Goal: Feedback & Contribution: Contribute content

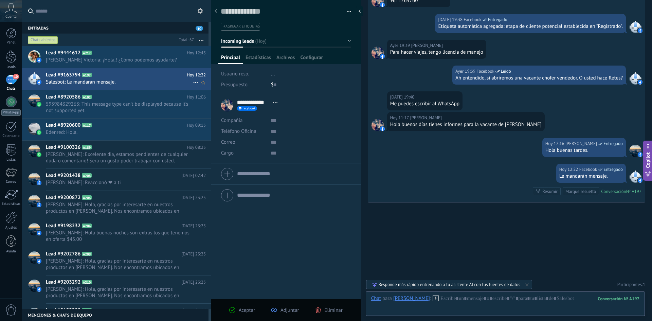
click at [67, 82] on span "Salesbot: Le mandarán mensaje." at bounding box center [119, 82] width 147 height 6
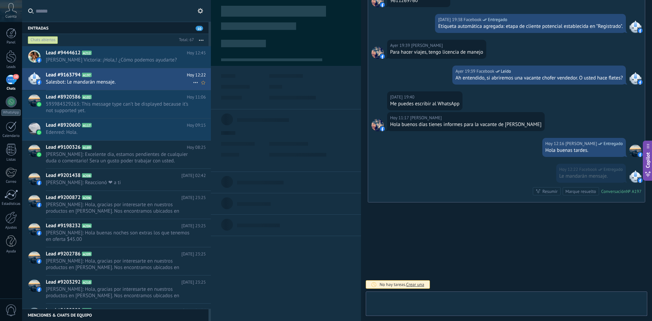
scroll to position [10, 0]
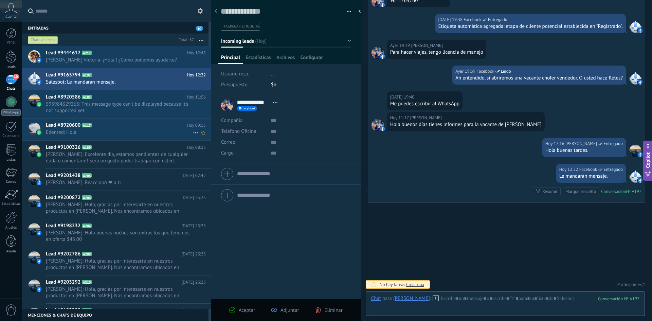
click at [57, 130] on span "Edenred: Hola." at bounding box center [119, 132] width 147 height 6
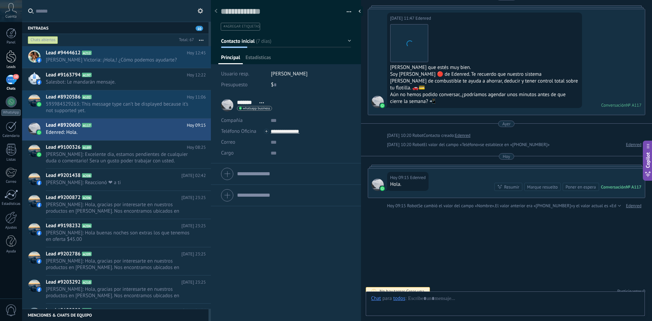
scroll to position [10, 0]
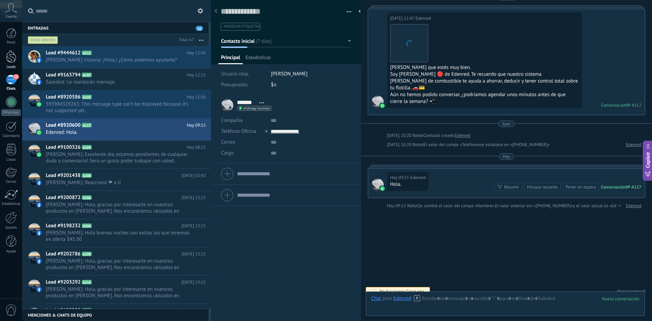
click at [8, 53] on div at bounding box center [11, 56] width 10 height 13
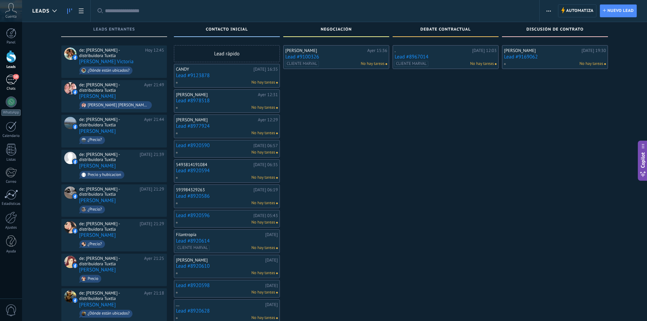
click at [15, 82] on div "10" at bounding box center [11, 80] width 11 height 10
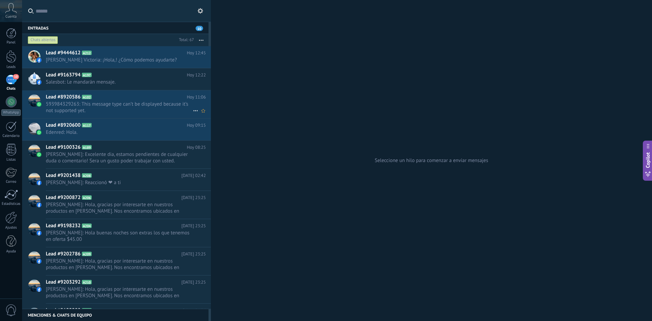
click at [96, 101] on span "593984329263: This message type can’t be displayed because it’s not supported y…" at bounding box center [119, 107] width 147 height 13
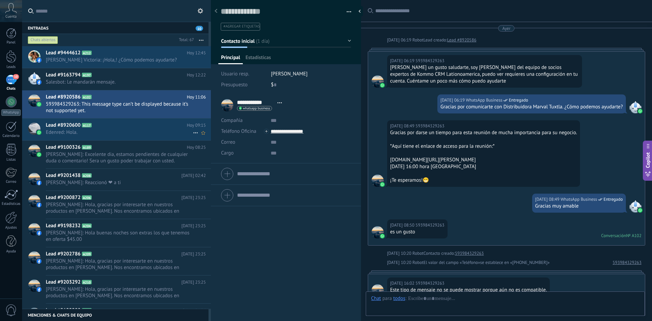
scroll to position [192, 0]
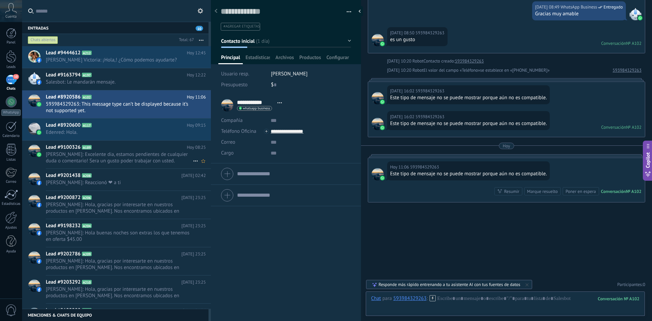
click at [64, 152] on span "[PERSON_NAME]: Excelente dia, estamos pendientes de cualquier duda o comentario…" at bounding box center [119, 157] width 147 height 13
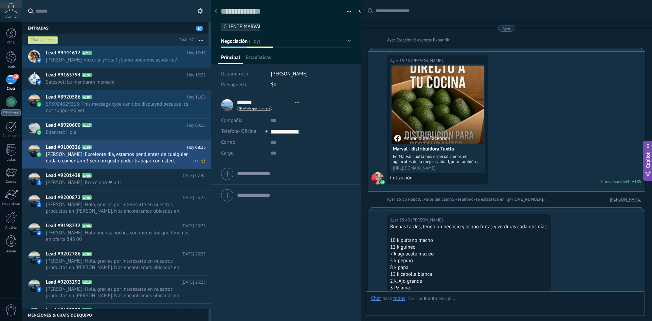
type textarea "**********"
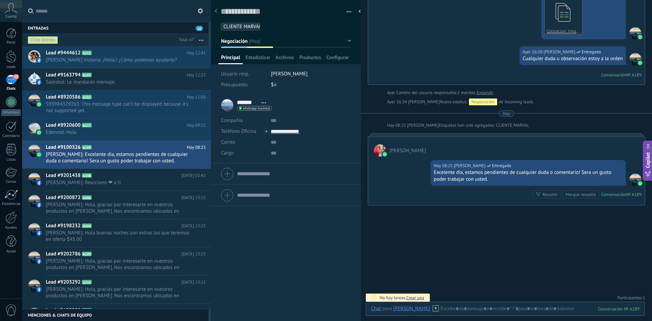
scroll to position [531, 0]
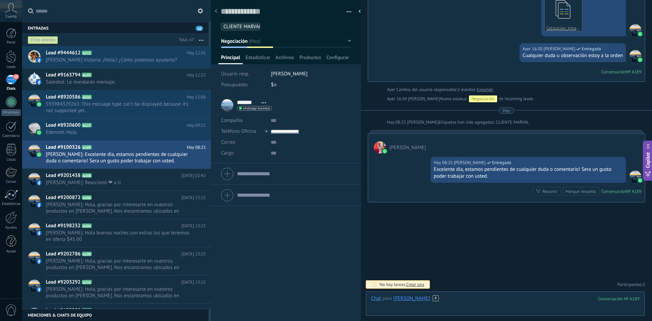
click at [473, 301] on div at bounding box center [505, 305] width 268 height 20
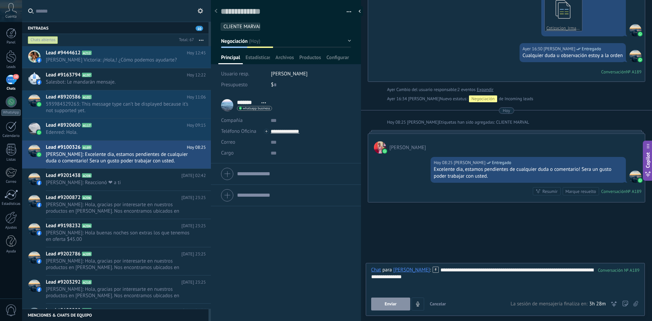
click at [377, 298] on button "Enviar" at bounding box center [390, 303] width 39 height 13
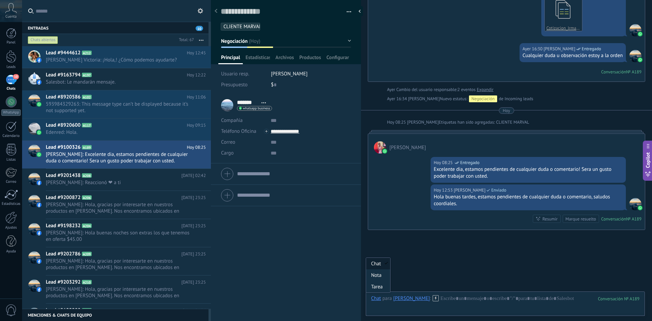
scroll to position [559, 0]
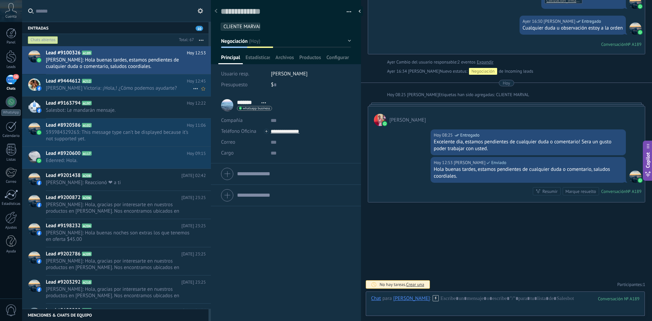
click at [69, 88] on span "[PERSON_NAME] Victoria: ¡Hola,! ¿Cómo podemos ayudarte?" at bounding box center [119, 88] width 147 height 6
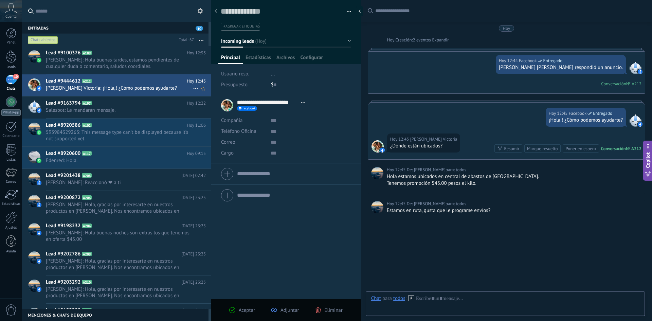
scroll to position [12, 0]
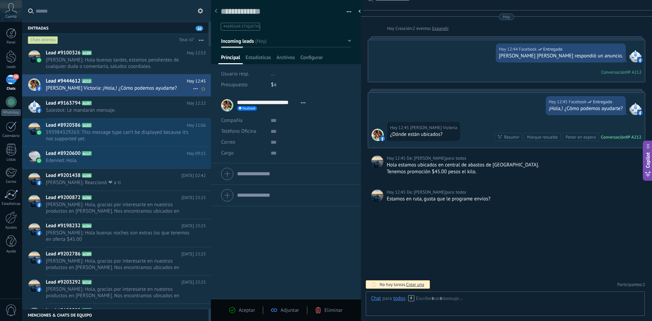
click at [117, 87] on span "[PERSON_NAME] Victoria: ¡Hola,! ¿Cómo podemos ayudarte?" at bounding box center [119, 88] width 147 height 6
click at [103, 180] on span "[PERSON_NAME]: Reaccionó ❤ a ti" at bounding box center [119, 182] width 147 height 6
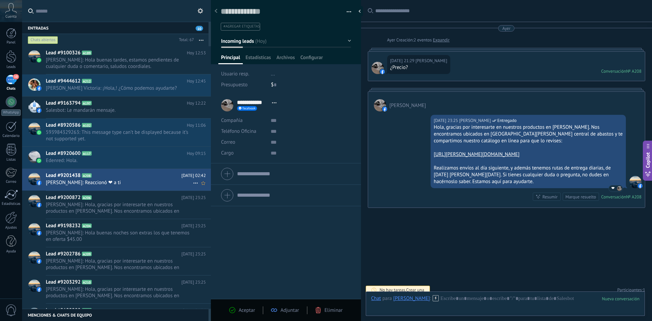
scroll to position [5, 0]
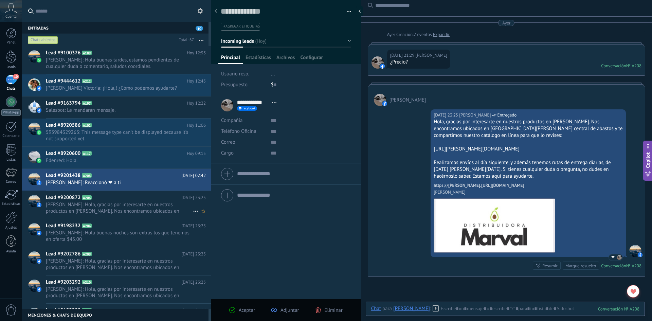
click at [110, 200] on h2 "Lead #9200872 A206" at bounding box center [113, 197] width 135 height 7
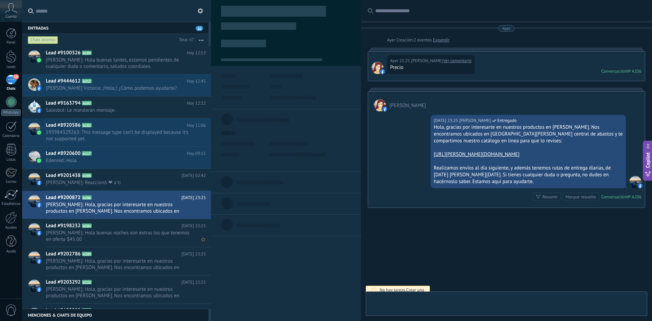
scroll to position [10, 0]
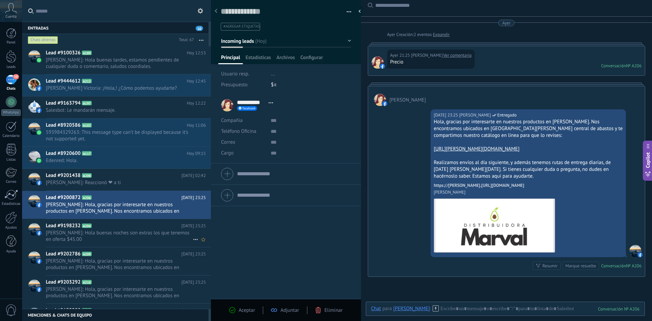
click at [104, 237] on span "[PERSON_NAME]: Hola buenas noches son extras los que tenemos en oferta $45.00" at bounding box center [119, 235] width 147 height 13
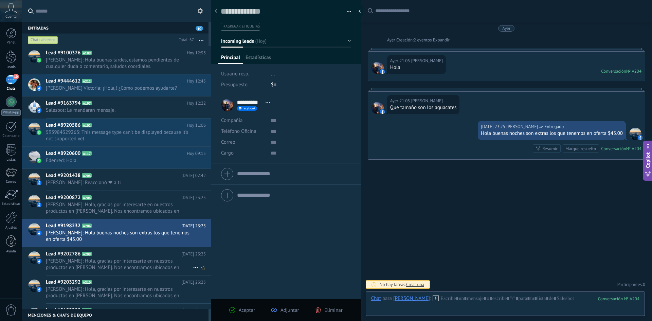
scroll to position [10, 0]
click at [111, 264] on span "[PERSON_NAME]: Hola, gracias por interesarte en nuestros productos en [PERSON_N…" at bounding box center [119, 264] width 147 height 13
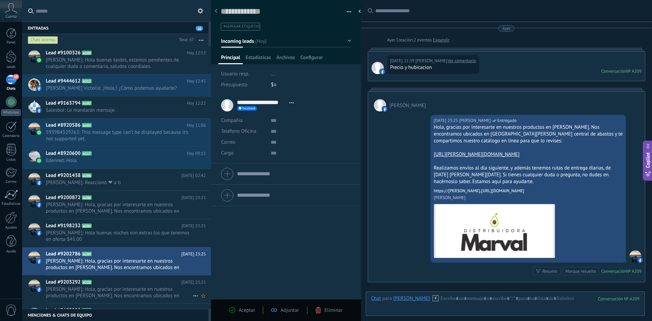
scroll to position [5, 0]
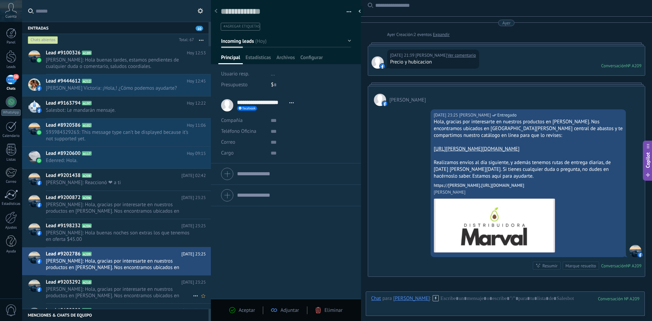
click at [130, 286] on span "[PERSON_NAME]: Hola, gracias por interesarte en nuestros productos en [PERSON_N…" at bounding box center [119, 292] width 147 height 13
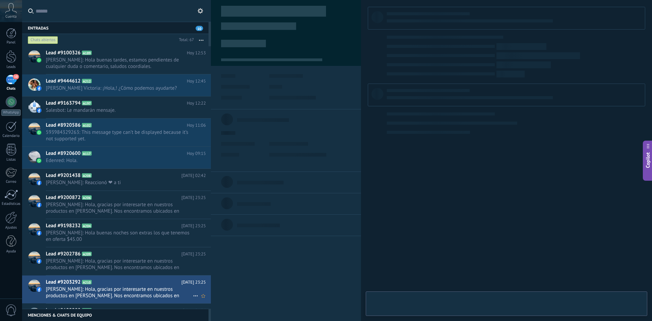
type textarea "**********"
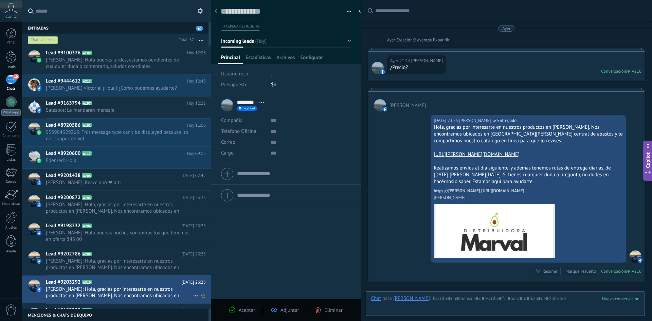
scroll to position [5, 0]
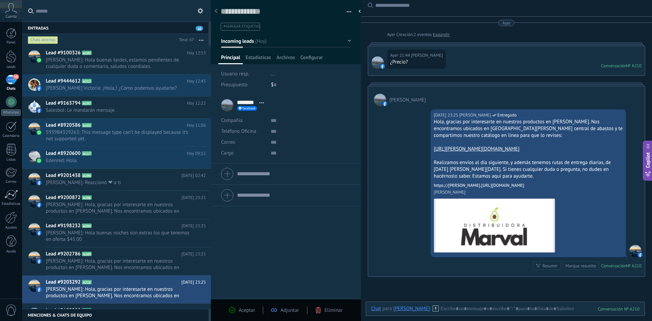
click at [72, 28] on div "Entradas 10" at bounding box center [115, 28] width 186 height 12
click at [71, 15] on input "text" at bounding box center [121, 11] width 170 height 22
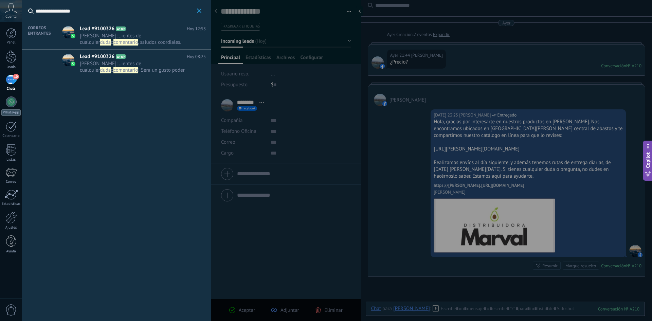
type input "**********"
click at [135, 38] on span "ientes de cualquier" at bounding box center [110, 39] width 61 height 13
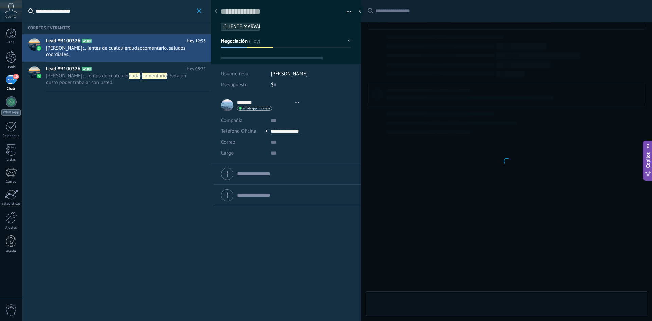
type textarea "**********"
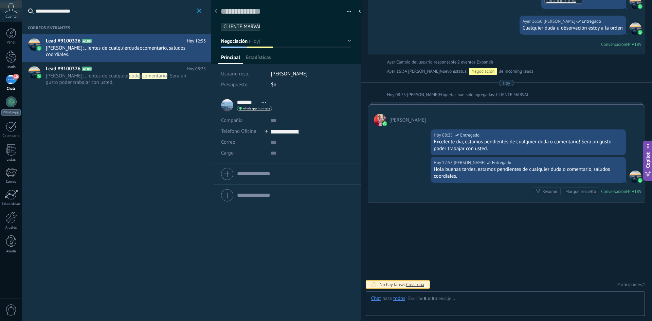
scroll to position [10, 0]
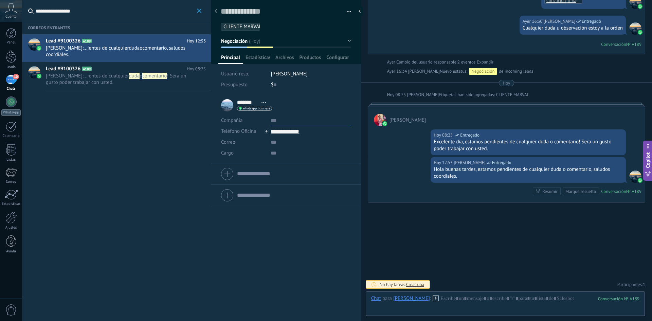
click at [273, 121] on input "text" at bounding box center [310, 120] width 80 height 11
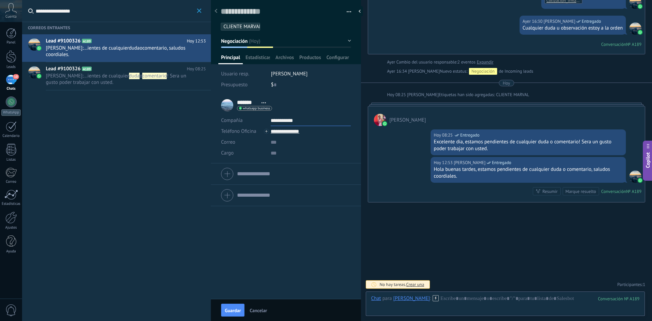
type input "**********"
click at [272, 143] on input "text" at bounding box center [310, 142] width 80 height 11
click at [274, 157] on input "text" at bounding box center [310, 153] width 80 height 11
type input "**********"
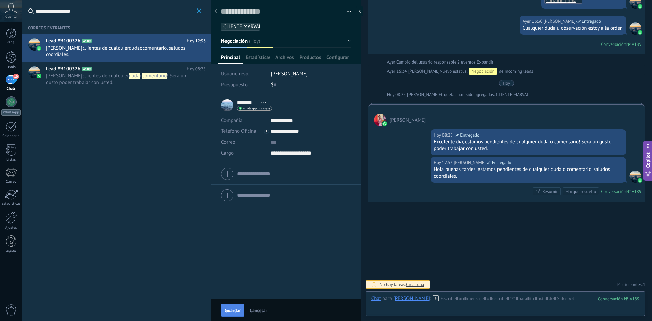
click at [239, 311] on span "Guardar" at bounding box center [233, 310] width 16 height 5
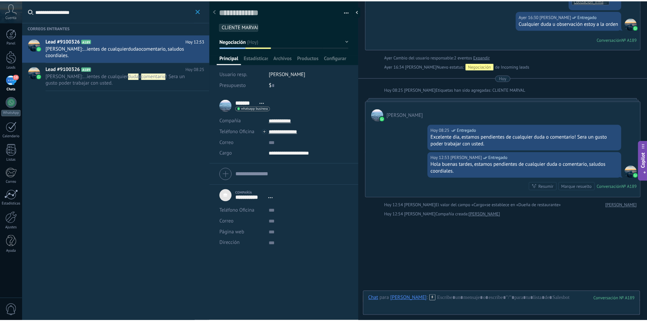
scroll to position [574, 0]
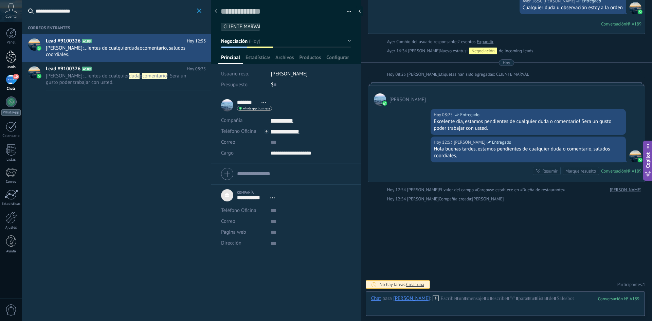
click at [12, 59] on div at bounding box center [11, 56] width 10 height 13
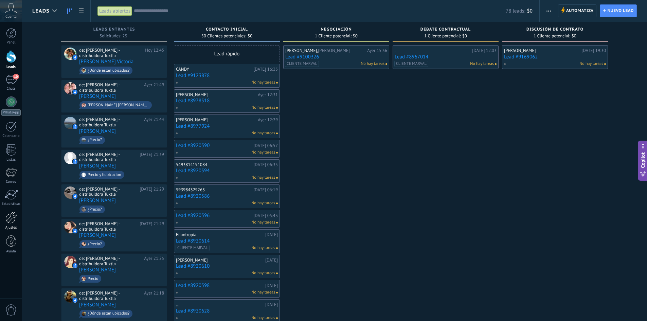
click at [13, 217] on div at bounding box center [11, 217] width 12 height 12
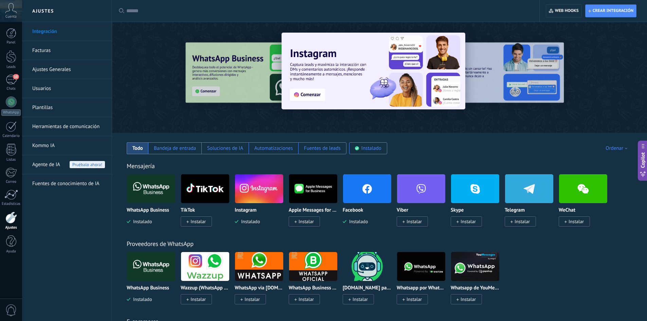
click at [44, 110] on link "Plantillas" at bounding box center [68, 107] width 73 height 19
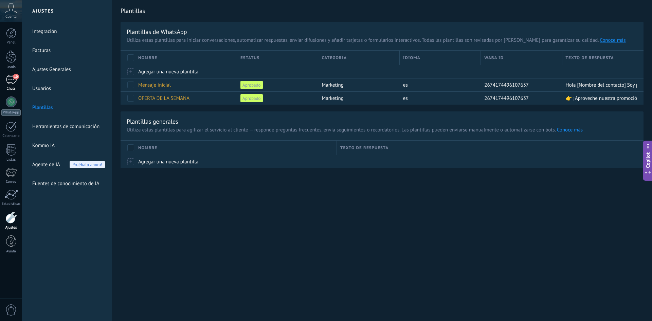
click at [10, 81] on div "10" at bounding box center [11, 80] width 11 height 10
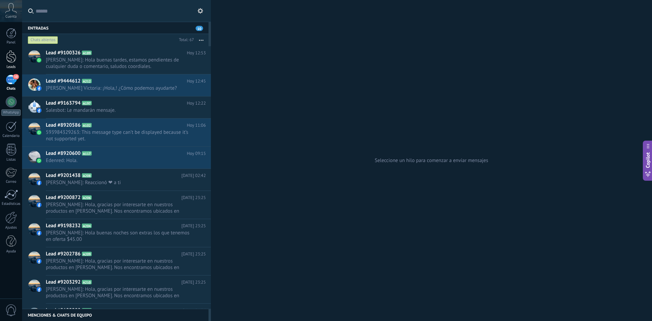
click at [6, 57] on div at bounding box center [11, 56] width 10 height 13
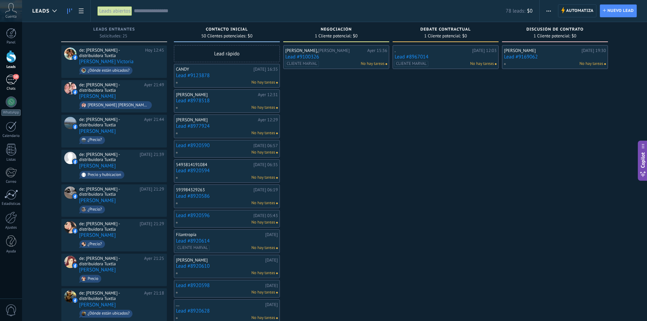
click at [8, 80] on div "10" at bounding box center [11, 80] width 11 height 10
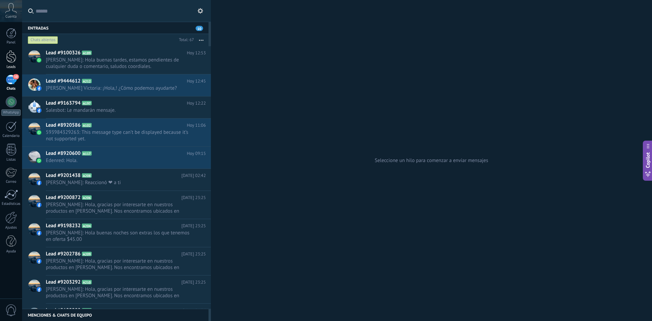
click at [11, 52] on div at bounding box center [11, 56] width 10 height 13
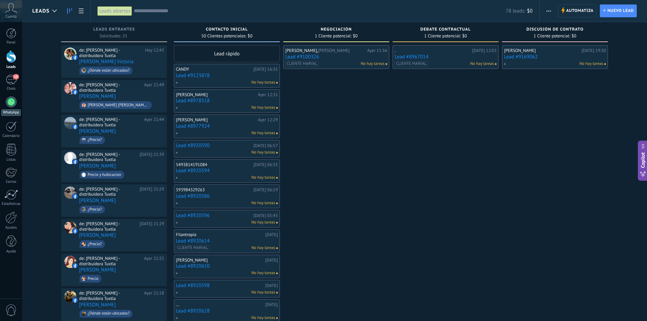
click at [11, 102] on div at bounding box center [11, 101] width 11 height 11
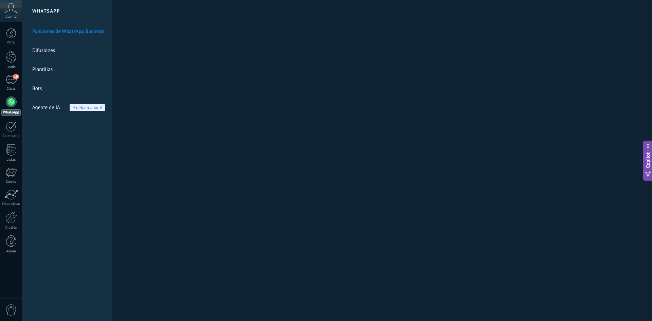
click at [37, 90] on link "Bots" at bounding box center [68, 88] width 73 height 19
click at [51, 65] on link "Plantillas" at bounding box center [68, 69] width 73 height 19
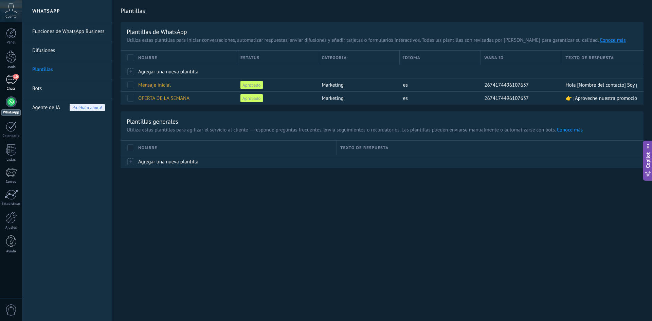
click at [15, 78] on span "10" at bounding box center [16, 76] width 6 height 5
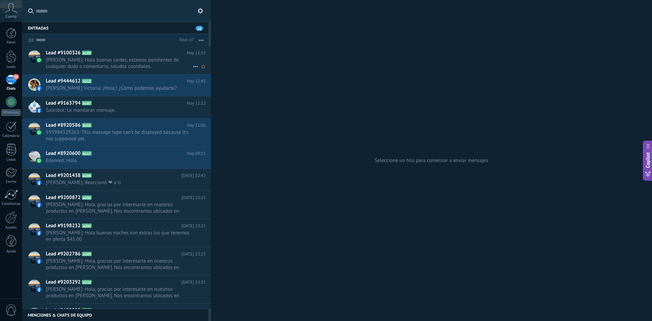
click at [106, 65] on span "[PERSON_NAME]: Hola buenas tardes, estamos pendientes de cualquier duda o comen…" at bounding box center [119, 63] width 147 height 13
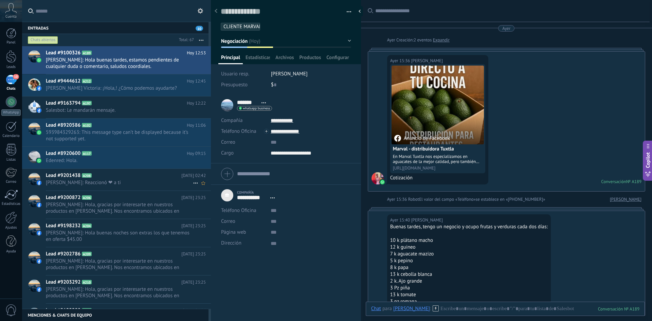
click at [95, 181] on span "[PERSON_NAME]: Reaccionó ❤ a ti" at bounding box center [119, 182] width 147 height 6
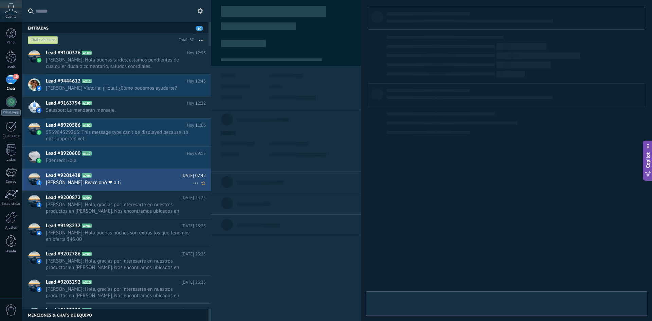
type textarea "**********"
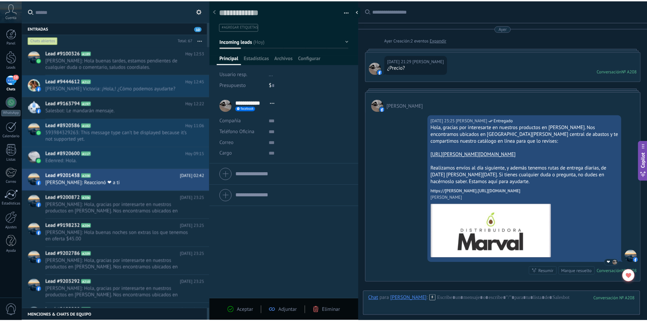
scroll to position [5, 0]
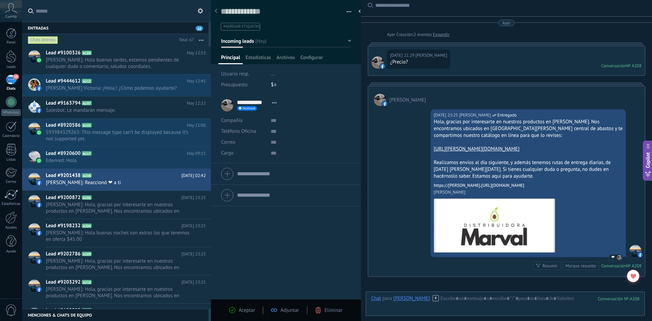
drag, startPoint x: 429, startPoint y: 150, endPoint x: 527, endPoint y: 149, distance: 97.4
click at [527, 149] on div "[DATE] 23:25 [PERSON_NAME] Entregado Hola, gracias por interesarte en nuestros …" at bounding box center [506, 191] width 277 height 170
copy link "[URL][PERSON_NAME][DOMAIN_NAME]"
click at [12, 172] on div at bounding box center [10, 172] width 11 height 10
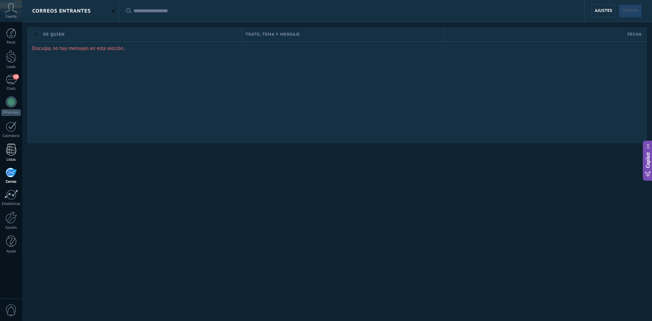
click at [12, 150] on div at bounding box center [11, 150] width 10 height 12
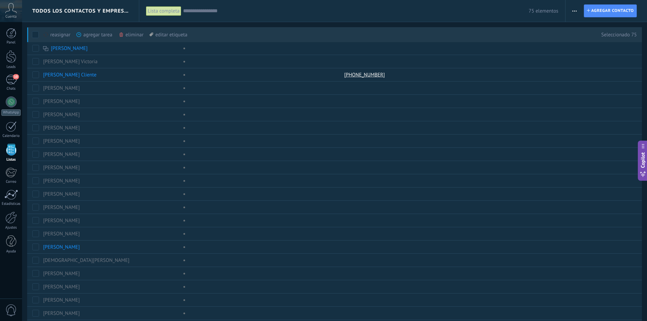
click at [575, 11] on icon "button" at bounding box center [574, 11] width 4 height 1
click at [11, 54] on div at bounding box center [11, 56] width 10 height 13
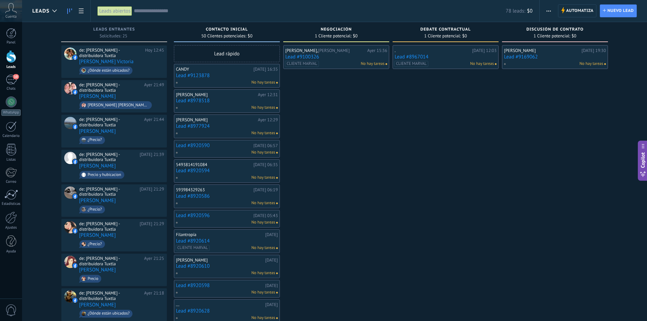
click at [552, 13] on button "button" at bounding box center [548, 10] width 10 height 13
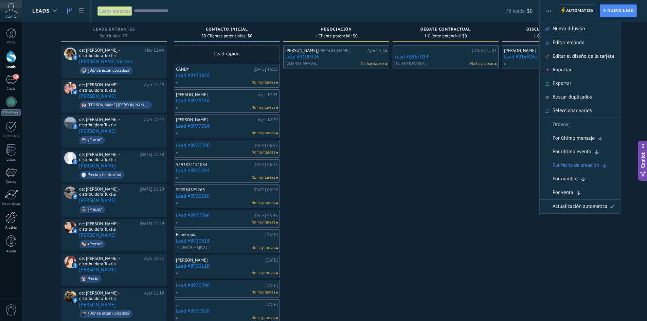
click at [16, 220] on div at bounding box center [11, 217] width 12 height 12
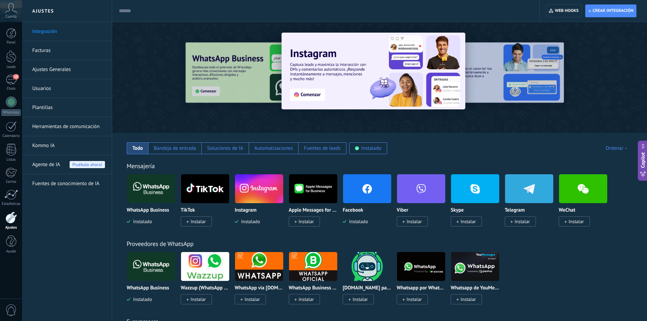
click at [43, 111] on link "Plantillas" at bounding box center [68, 107] width 73 height 19
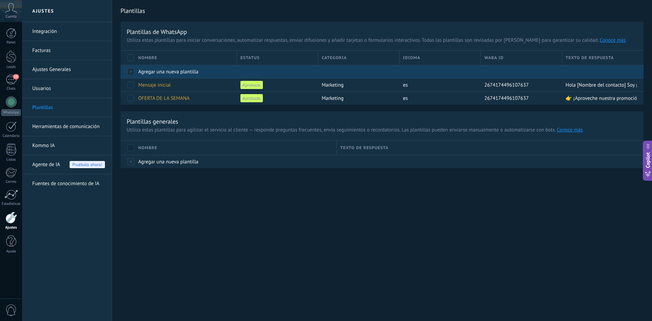
click at [141, 75] on span "Agregar una nueva plantilla" at bounding box center [168, 72] width 60 height 6
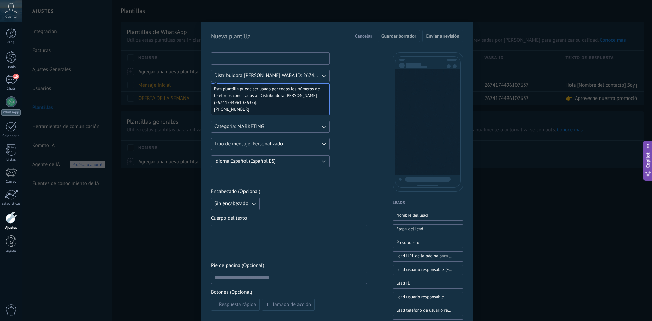
click at [246, 60] on input at bounding box center [270, 58] width 118 height 11
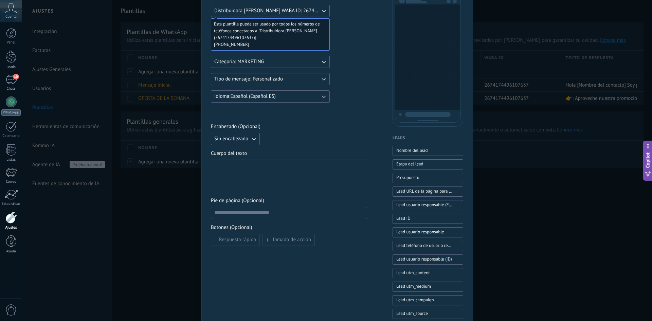
scroll to position [68, 0]
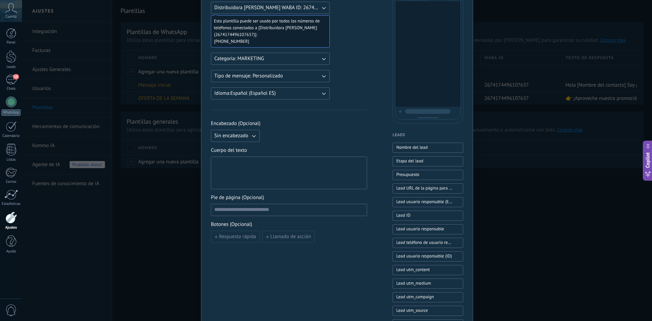
type input "**********"
click at [256, 177] on div at bounding box center [288, 173] width 149 height 27
paste div
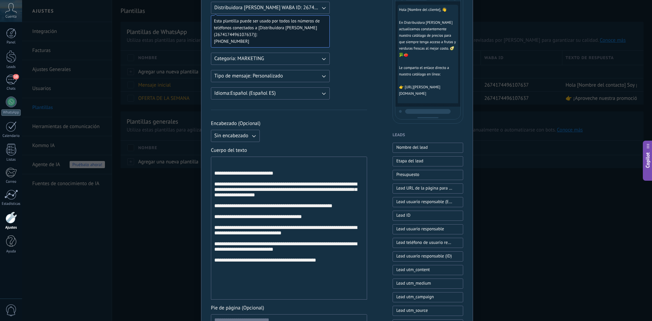
click at [344, 218] on div "**********" at bounding box center [288, 228] width 149 height 137
drag, startPoint x: 317, startPoint y: 231, endPoint x: 204, endPoint y: 228, distance: 113.1
click at [204, 228] on div "**********" at bounding box center [337, 205] width 272 height 503
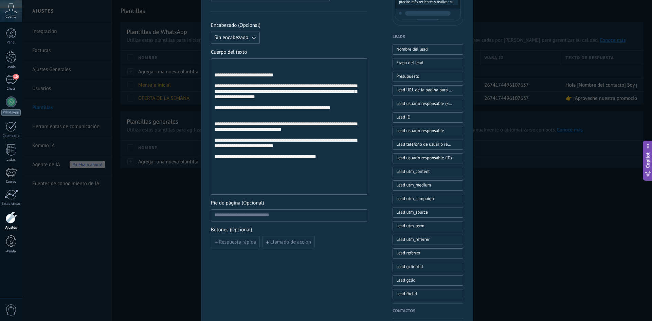
scroll to position [170, 0]
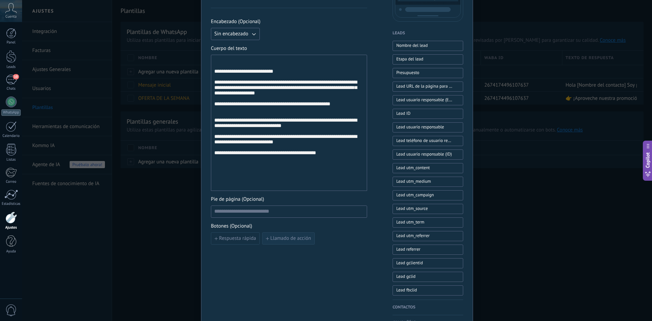
click at [276, 239] on span "Llamado de acción" at bounding box center [290, 238] width 41 height 5
click at [258, 241] on input at bounding box center [249, 237] width 76 height 11
type input "**********"
click at [318, 239] on input at bounding box center [329, 237] width 76 height 11
paste input "**********"
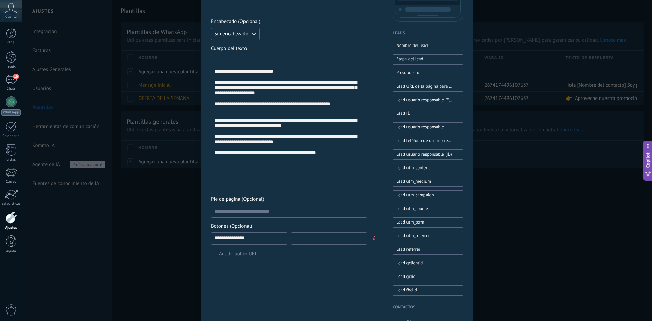
type input "**********"
click at [307, 238] on input at bounding box center [329, 237] width 76 height 11
paste input "**********"
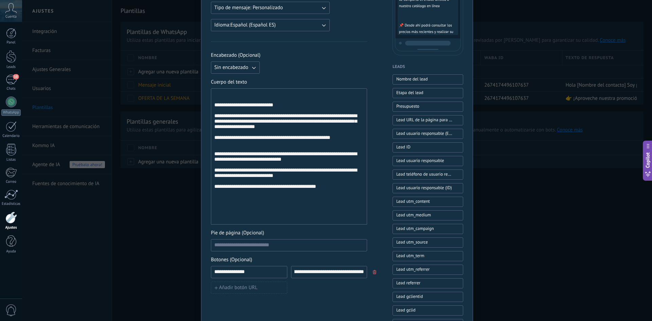
scroll to position [136, 0]
type input "**********"
click at [272, 108] on div "**********" at bounding box center [288, 157] width 149 height 130
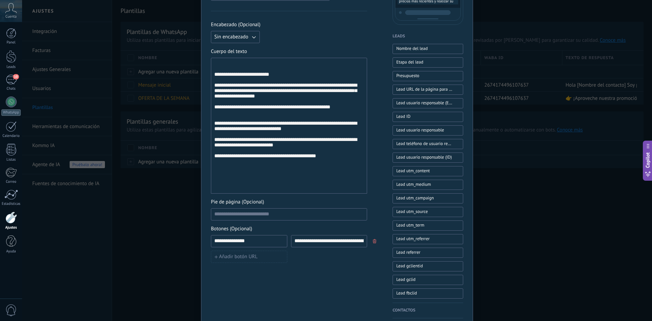
scroll to position [90, 0]
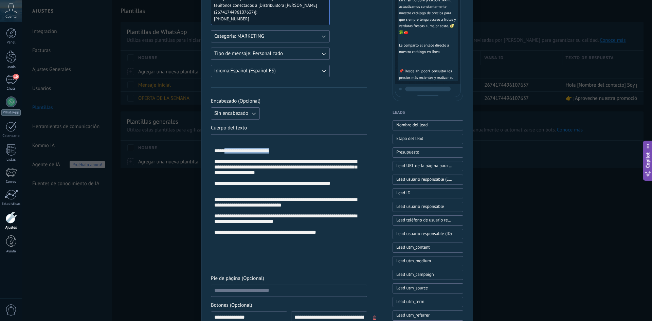
drag, startPoint x: 282, startPoint y: 156, endPoint x: 225, endPoint y: 152, distance: 56.8
click at [225, 152] on div "**********" at bounding box center [288, 202] width 149 height 130
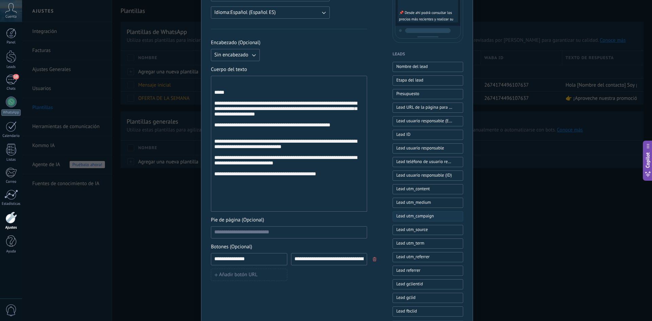
scroll to position [226, 0]
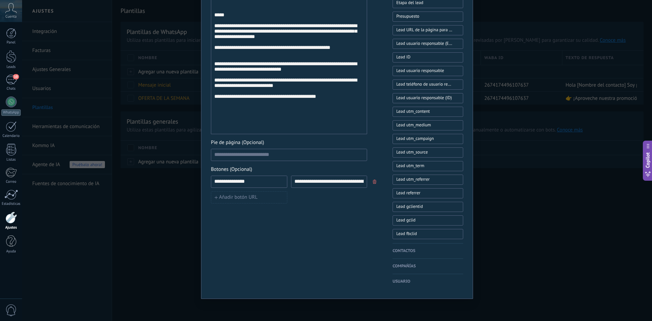
click at [408, 250] on h4 "Contactos" at bounding box center [427, 250] width 71 height 7
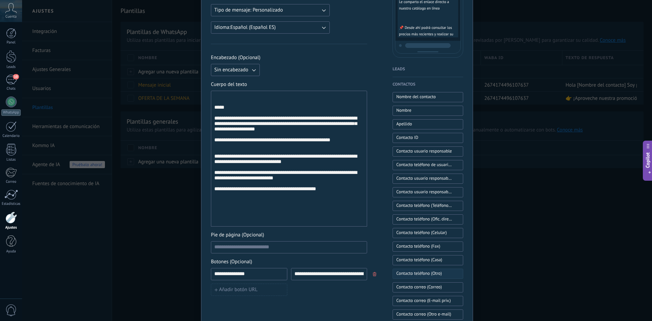
scroll to position [124, 0]
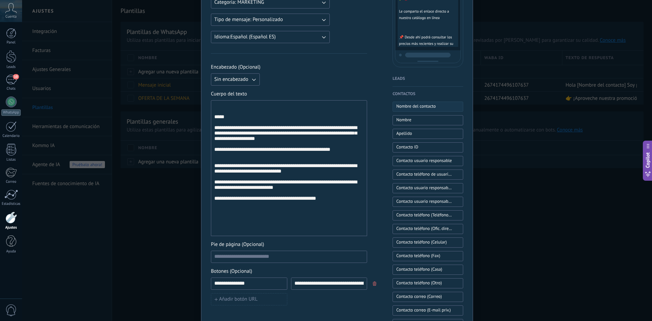
click at [422, 105] on span "Nombre del contacto" at bounding box center [415, 106] width 39 height 7
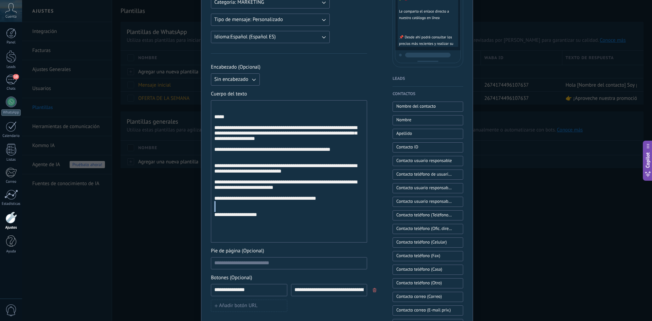
drag, startPoint x: 262, startPoint y: 236, endPoint x: 197, endPoint y: 234, distance: 65.2
click at [197, 234] on div "**********" at bounding box center [337, 160] width 630 height 321
copy div
click at [247, 119] on div "**********" at bounding box center [288, 171] width 149 height 136
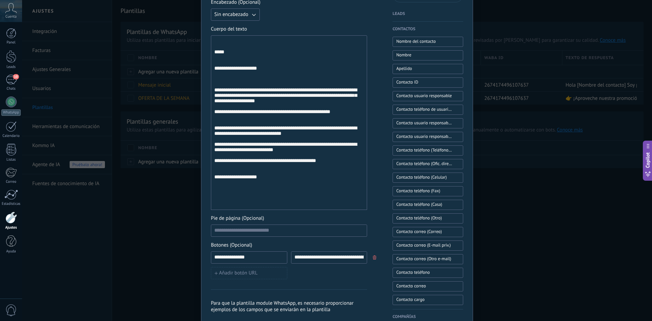
scroll to position [240, 0]
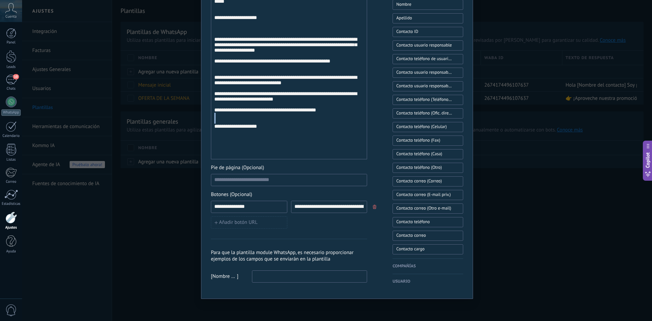
drag, startPoint x: 269, startPoint y: 154, endPoint x: 208, endPoint y: 158, distance: 61.9
click at [208, 158] on div "**********" at bounding box center [337, 40] width 272 height 516
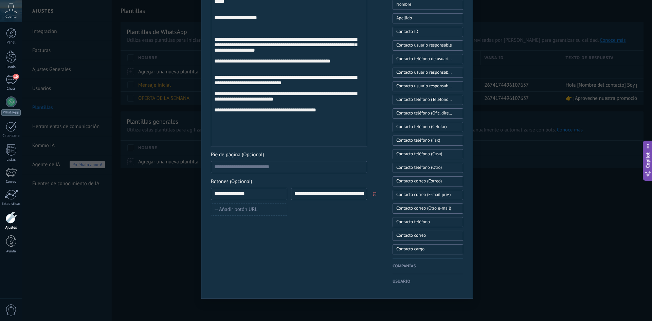
click at [229, 90] on div "**********" at bounding box center [288, 66] width 149 height 156
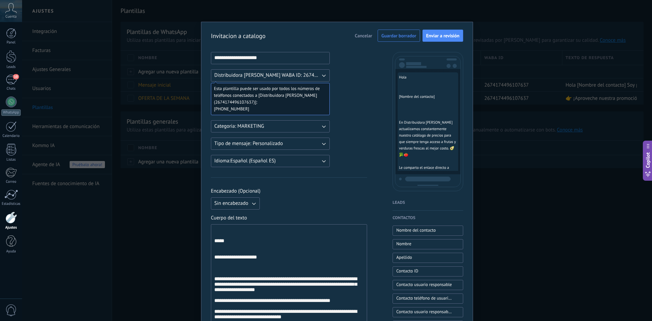
scroll to position [0, 0]
click at [446, 41] on button "Enviar a revisión" at bounding box center [442, 36] width 41 height 12
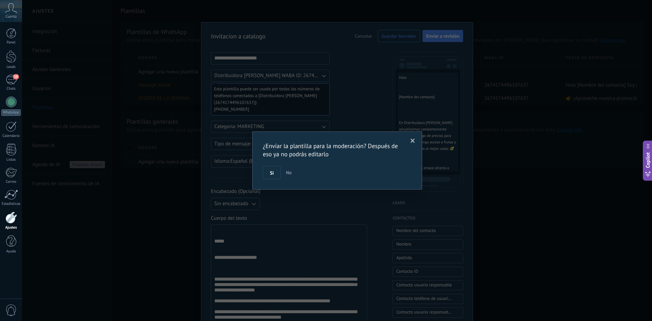
click at [415, 139] on span at bounding box center [412, 141] width 11 height 12
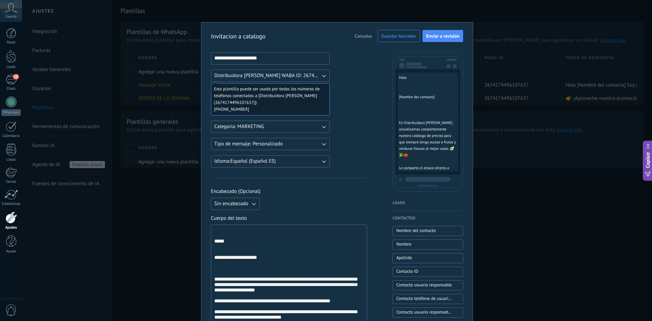
click at [297, 144] on button "Tipo de mensaje: Personalizado" at bounding box center [270, 144] width 119 height 12
click at [359, 136] on div "**********" at bounding box center [289, 288] width 156 height 472
click at [452, 37] on span "Enviar a revisión" at bounding box center [442, 36] width 33 height 5
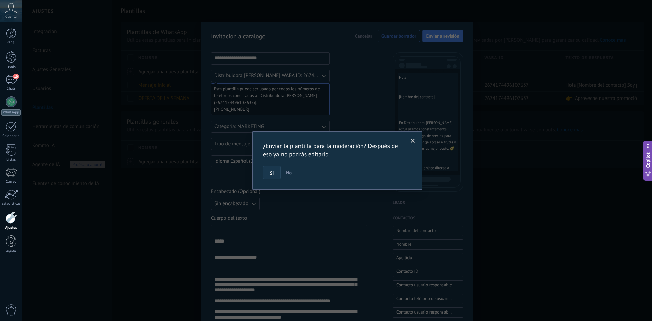
click at [275, 174] on button "Si" at bounding box center [272, 172] width 18 height 13
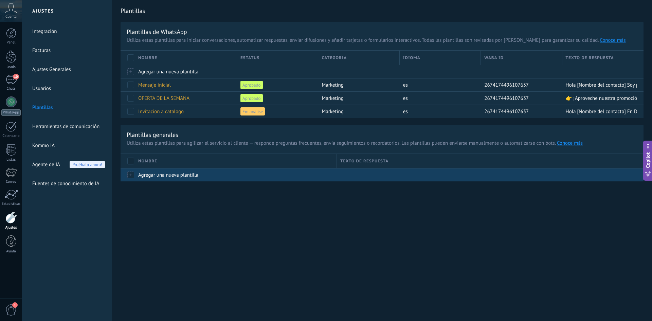
drag, startPoint x: 396, startPoint y: 154, endPoint x: 382, endPoint y: 173, distance: 23.1
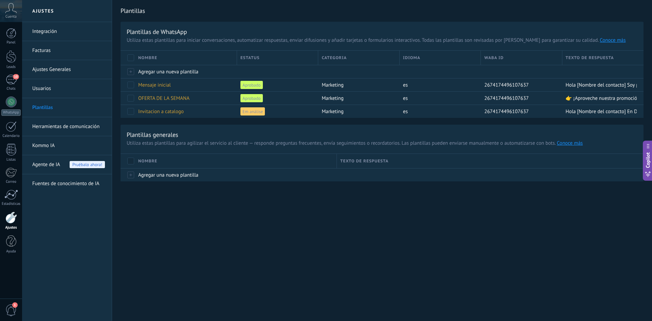
drag, startPoint x: 382, startPoint y: 173, endPoint x: 342, endPoint y: 213, distance: 57.1
click at [342, 213] on div "Ajustes Integración Facturas Ajustes Generales Usuarios Plantillas Herramientas…" at bounding box center [337, 160] width 630 height 321
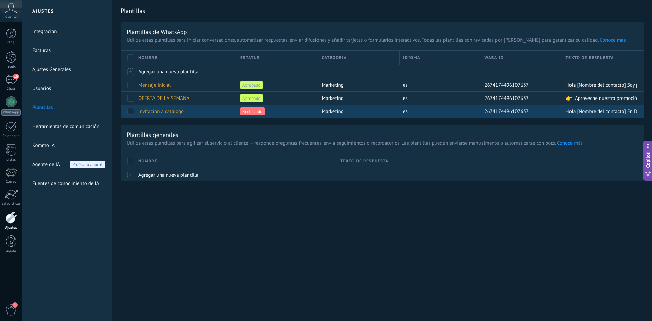
click at [259, 113] on span "Rechazado" at bounding box center [252, 111] width 24 height 8
click at [250, 113] on span "Rechazado" at bounding box center [252, 111] width 24 height 8
